Goal: Navigation & Orientation: Find specific page/section

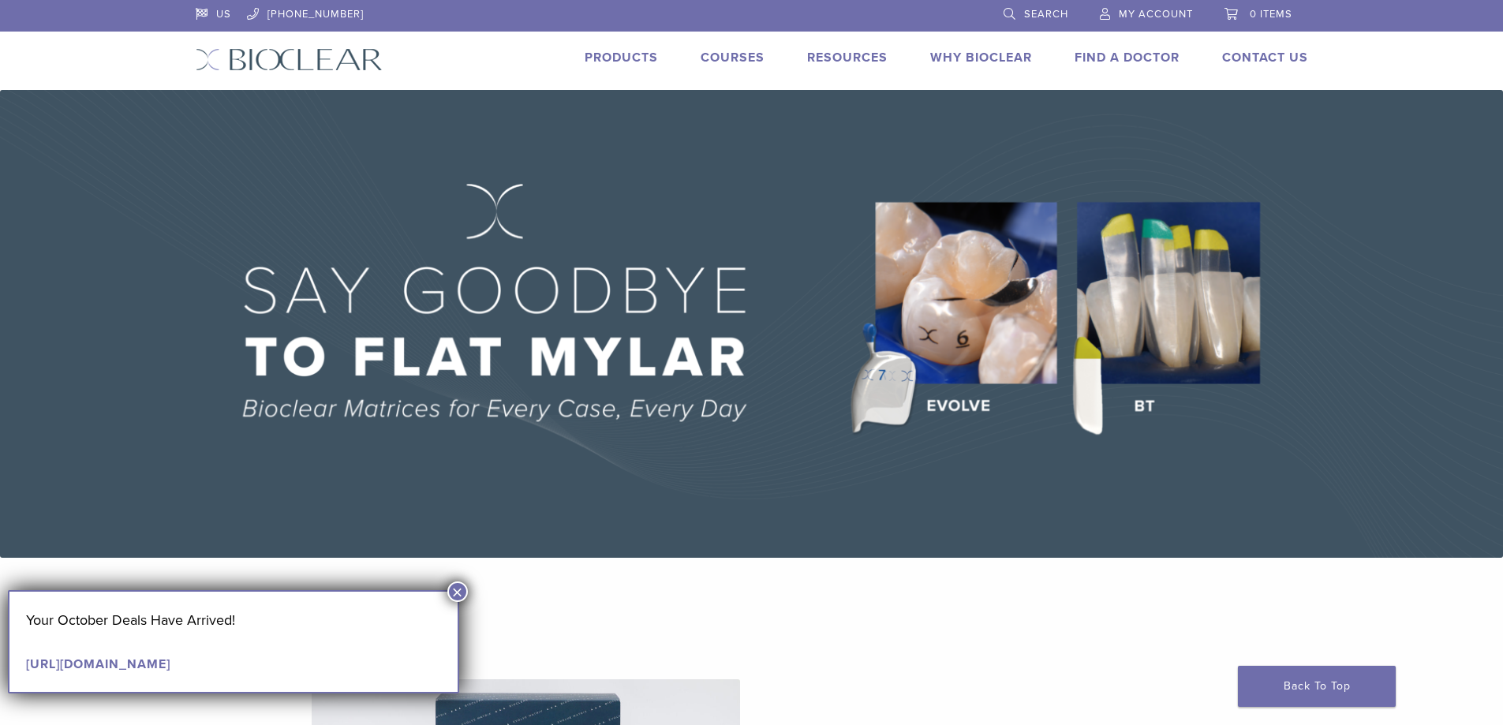
click at [455, 592] on button "×" at bounding box center [457, 591] width 21 height 21
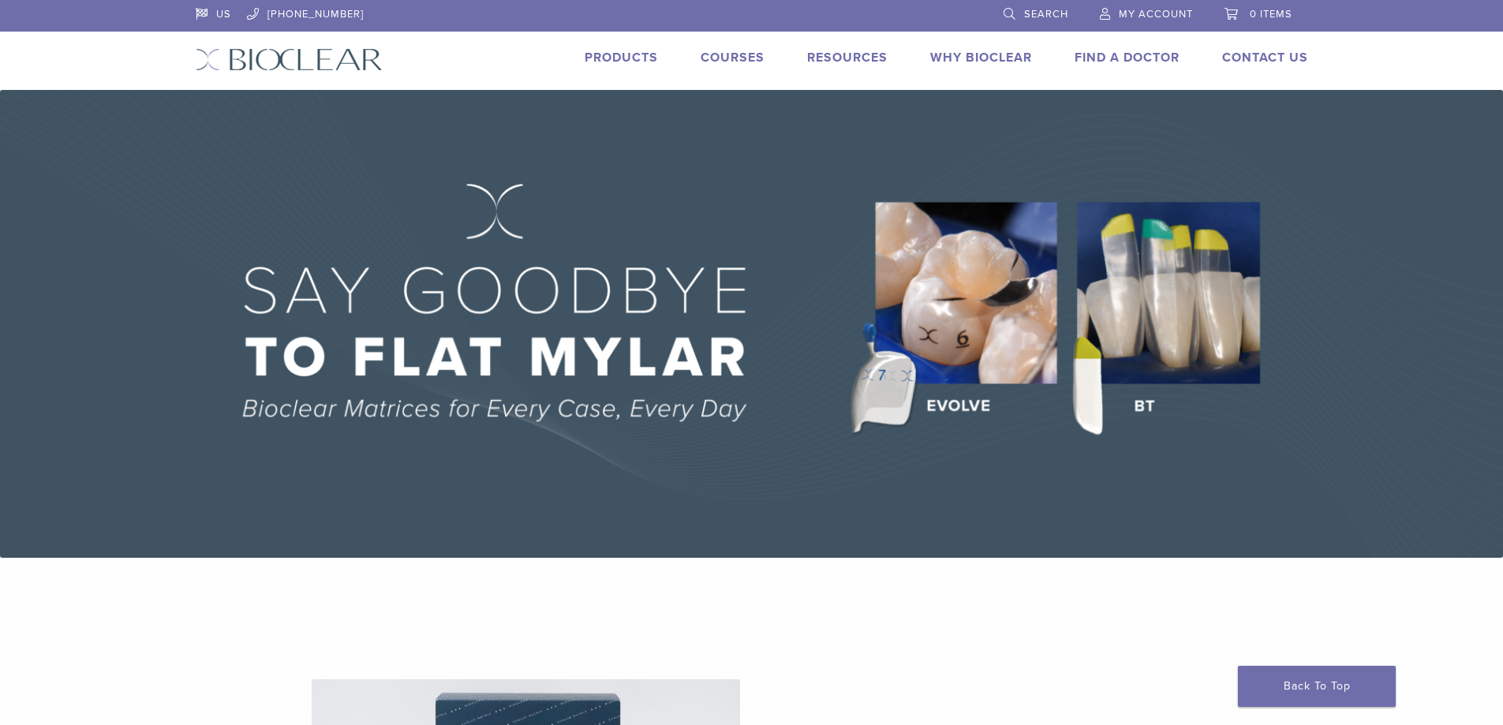
click at [640, 52] on link "Products" at bounding box center [621, 58] width 73 height 16
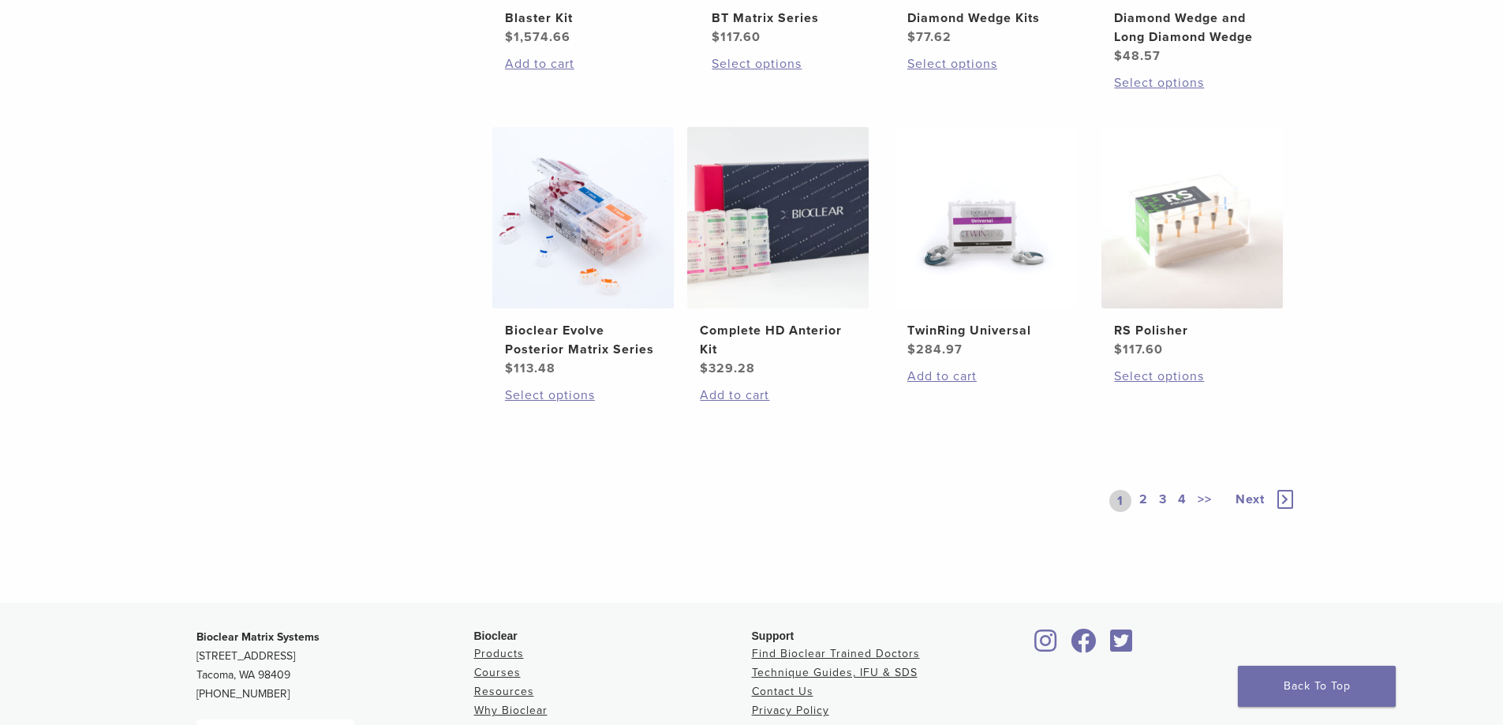
scroll to position [1262, 0]
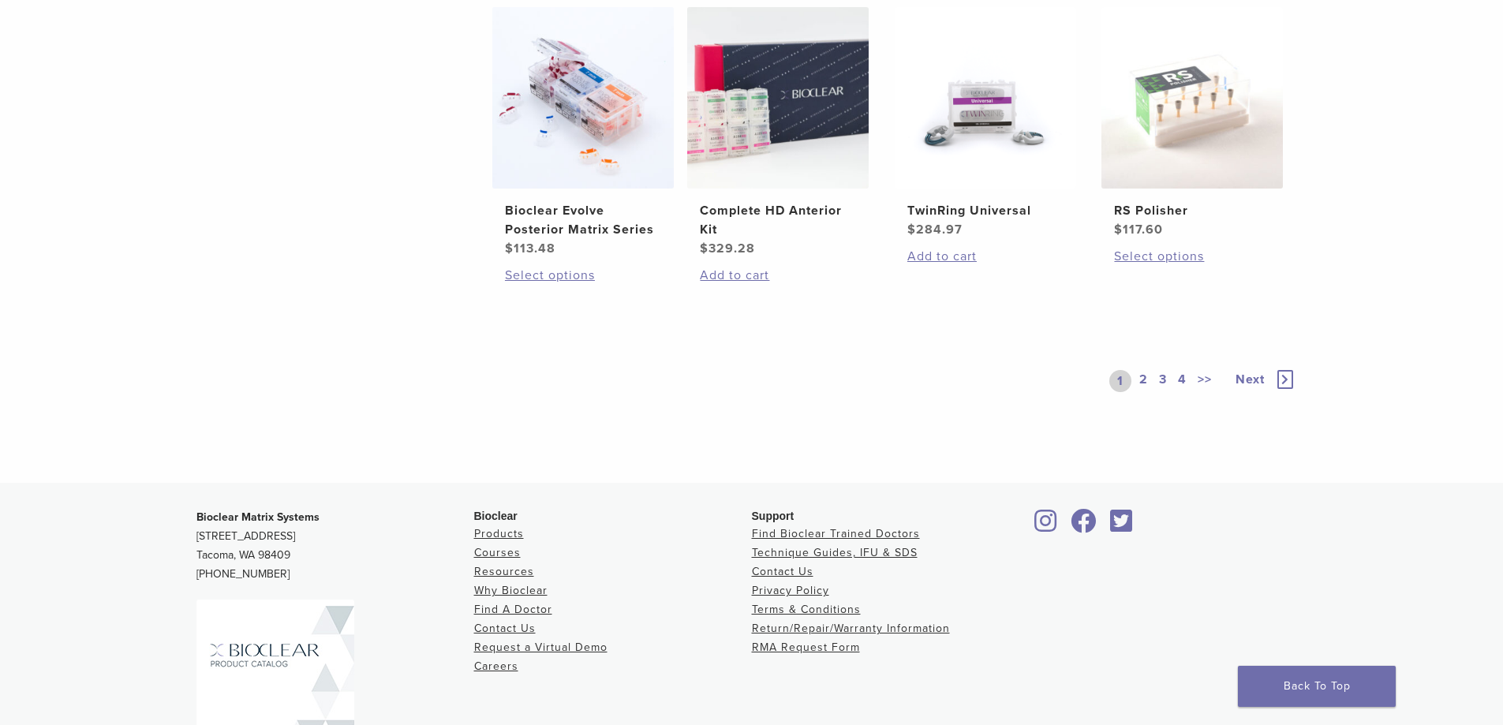
click at [1287, 387] on icon at bounding box center [1285, 379] width 16 height 19
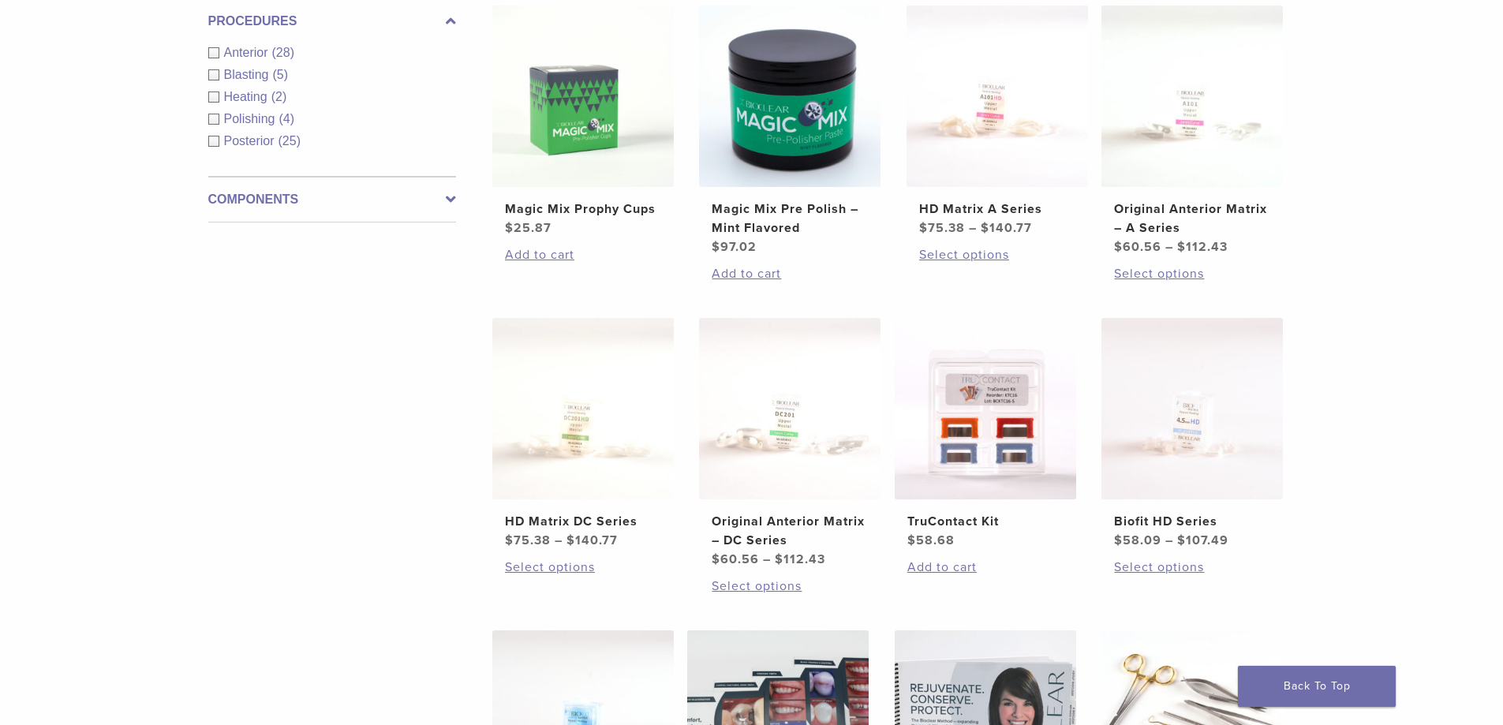
scroll to position [473, 0]
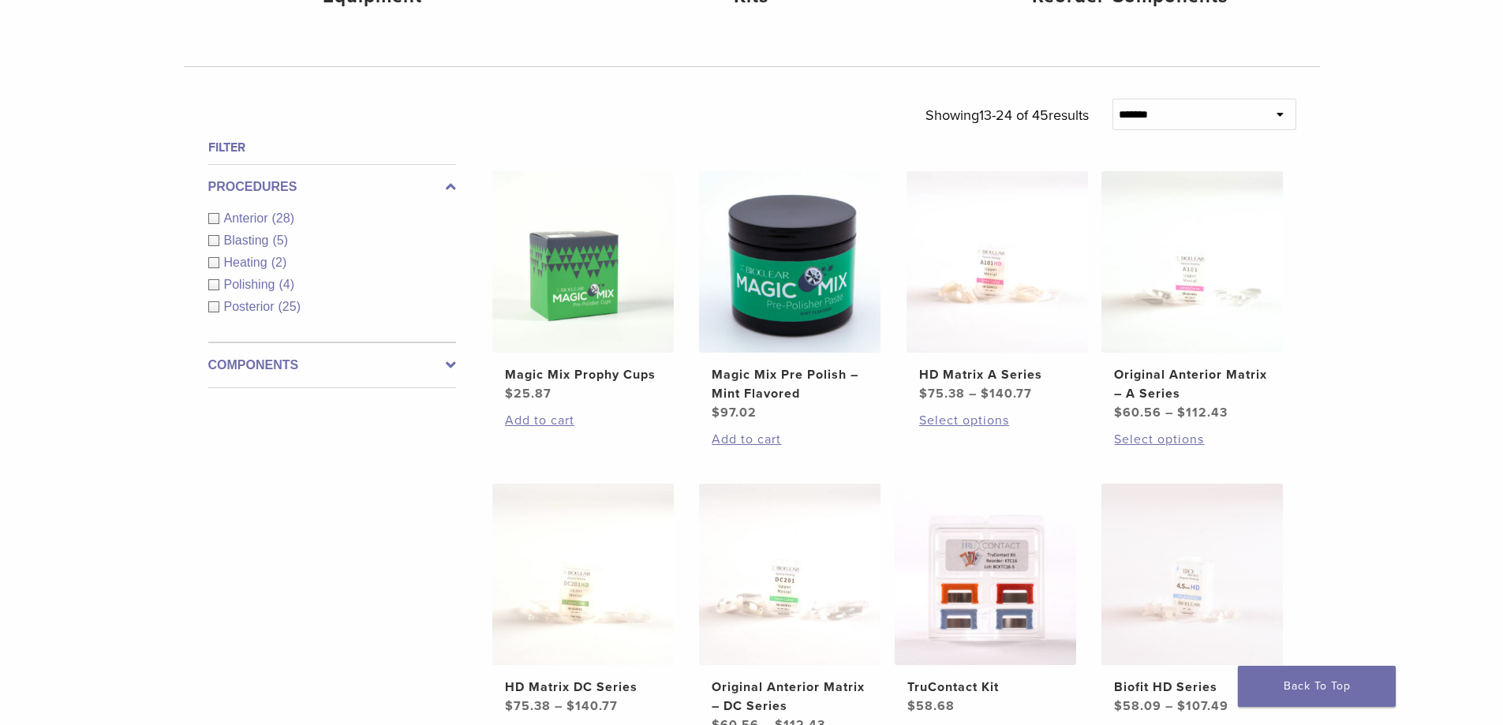
click at [212, 219] on div "Anterior (28)" at bounding box center [332, 218] width 248 height 19
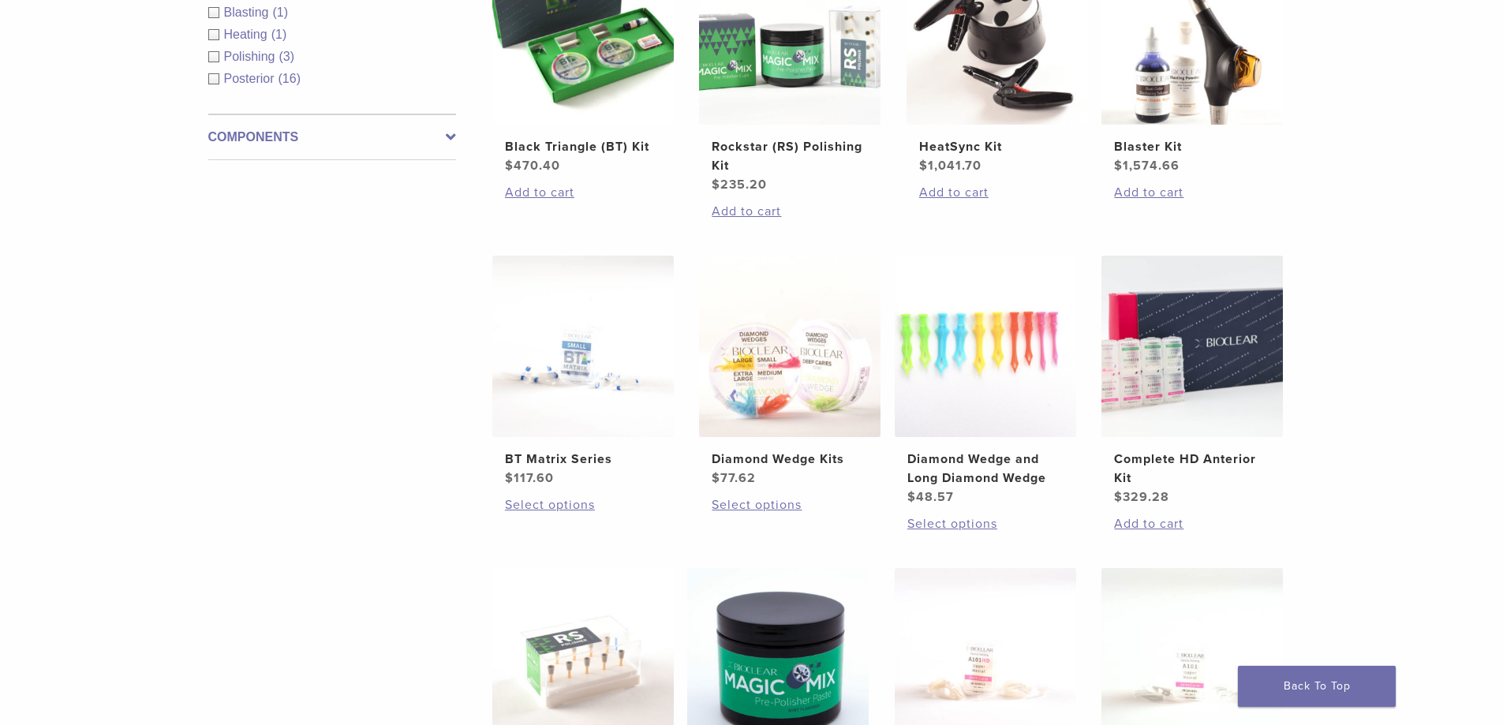
scroll to position [710, 0]
